Goal: Find specific page/section: Find specific page/section

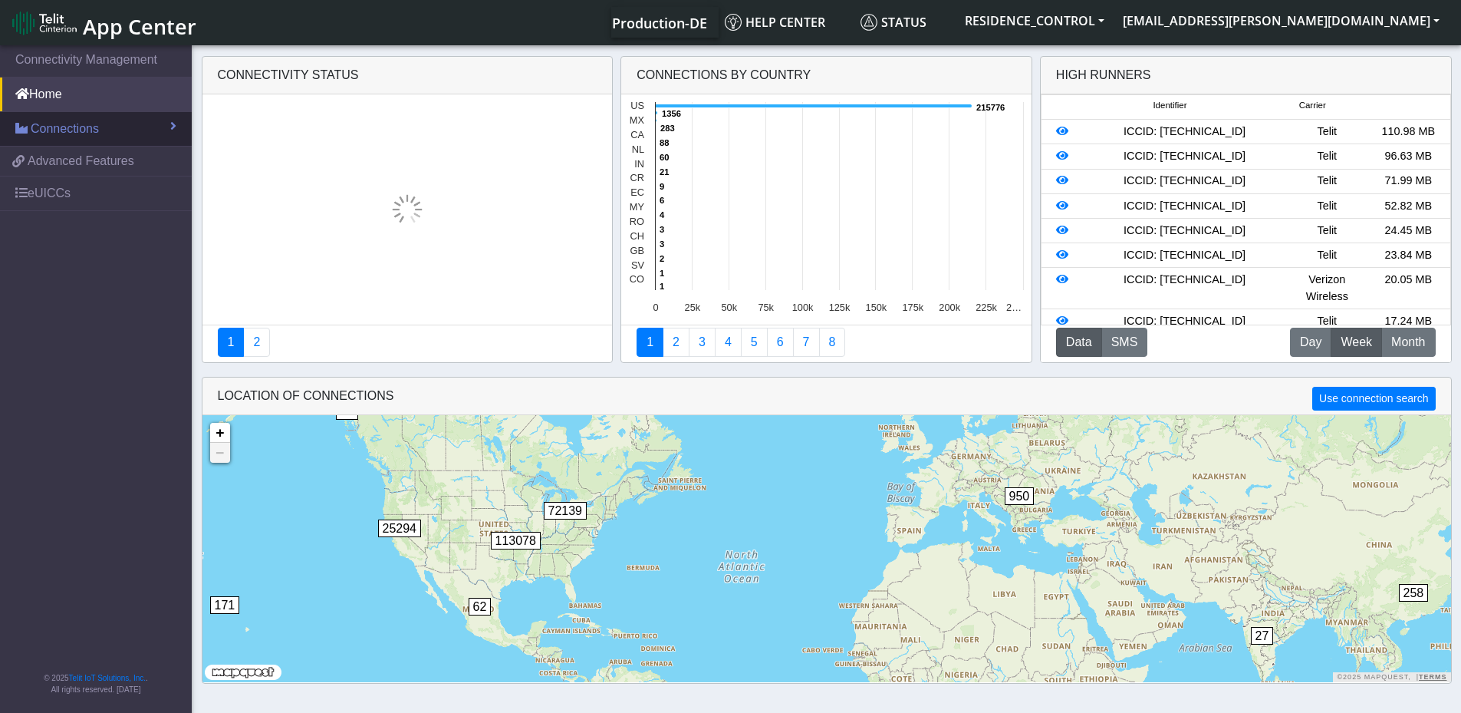
click at [78, 130] on span "Connections" at bounding box center [65, 129] width 68 height 18
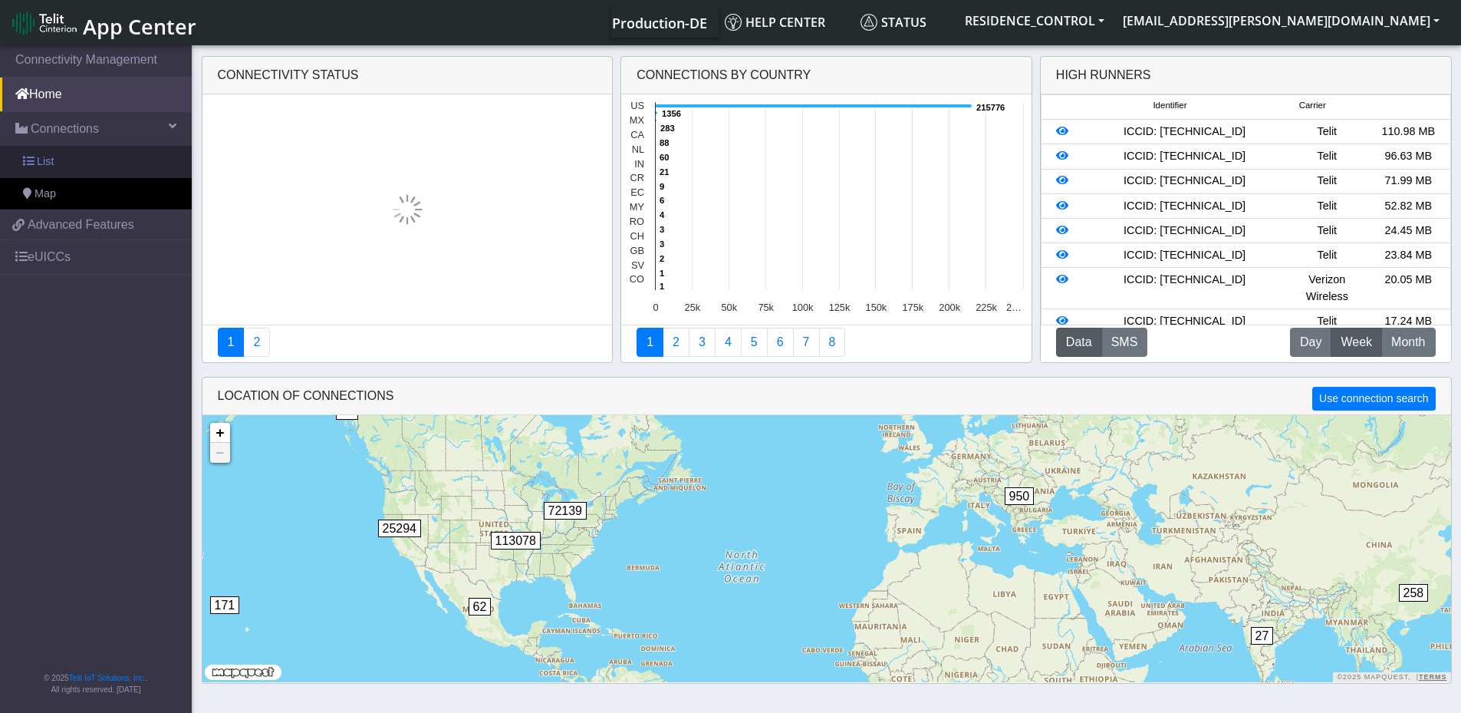
click at [65, 160] on link "List" at bounding box center [96, 162] width 192 height 32
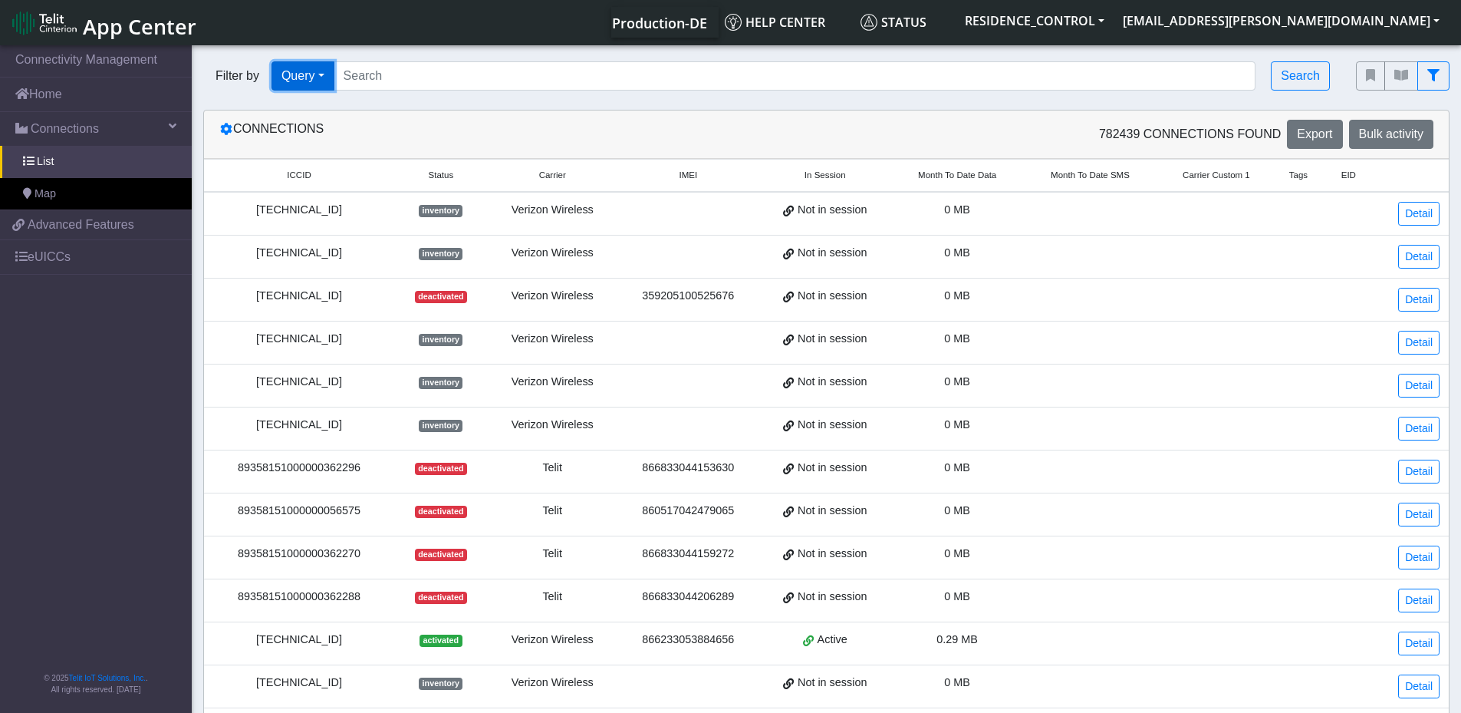
click at [313, 84] on button "Query" at bounding box center [303, 75] width 63 height 29
click at [332, 137] on button "In Session" at bounding box center [332, 136] width 121 height 25
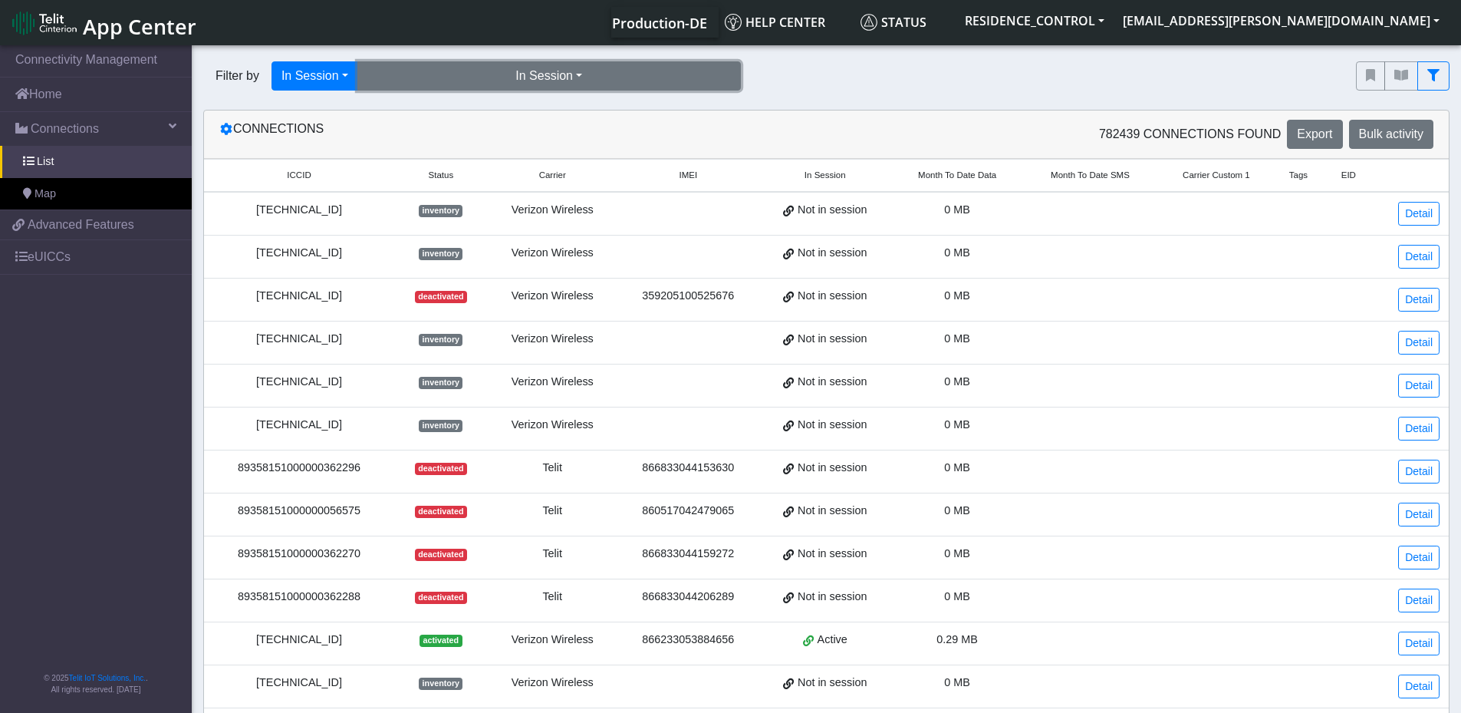
click at [396, 77] on button "In Session" at bounding box center [549, 75] width 384 height 29
click at [407, 117] on button "Yes (206520)" at bounding box center [549, 111] width 382 height 25
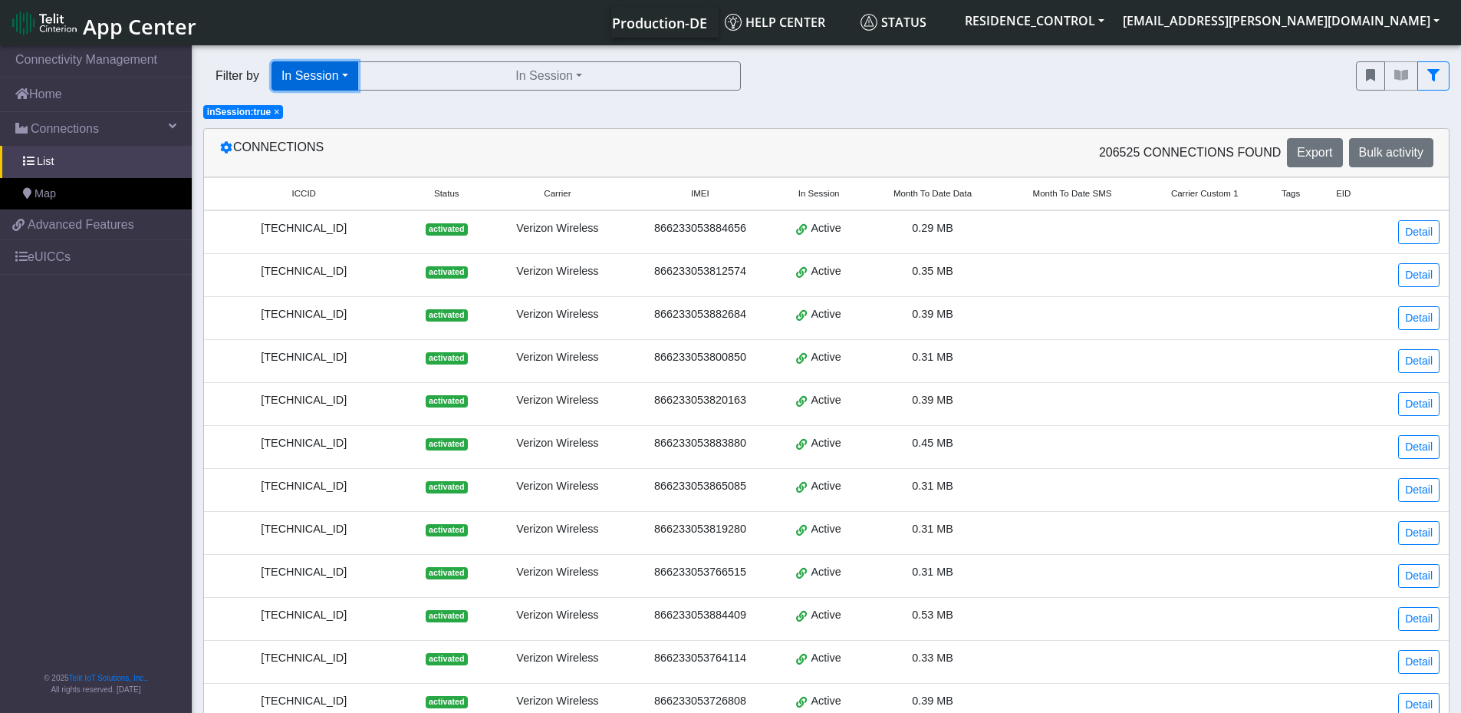
click at [331, 74] on button "In Session" at bounding box center [315, 75] width 87 height 29
click at [531, 98] on div "Filter by In Session Query In Session Not connected Tags Country Operator In Se…" at bounding box center [768, 76] width 1153 height 52
